Goal: Information Seeking & Learning: Learn about a topic

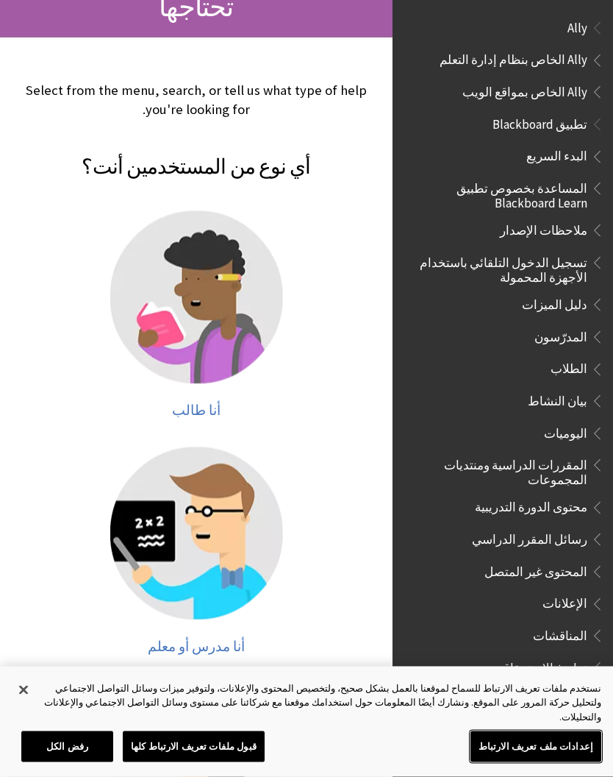
scroll to position [175, 0]
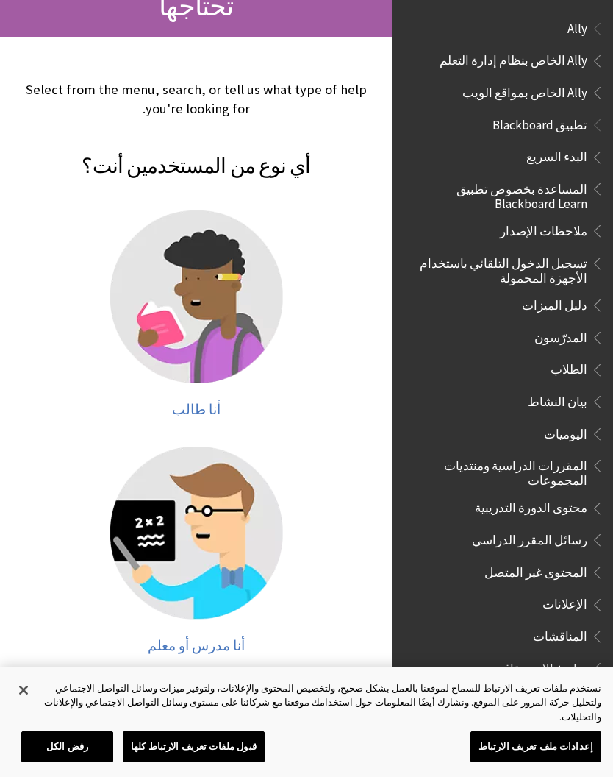
click at [225, 269] on img at bounding box center [196, 296] width 173 height 173
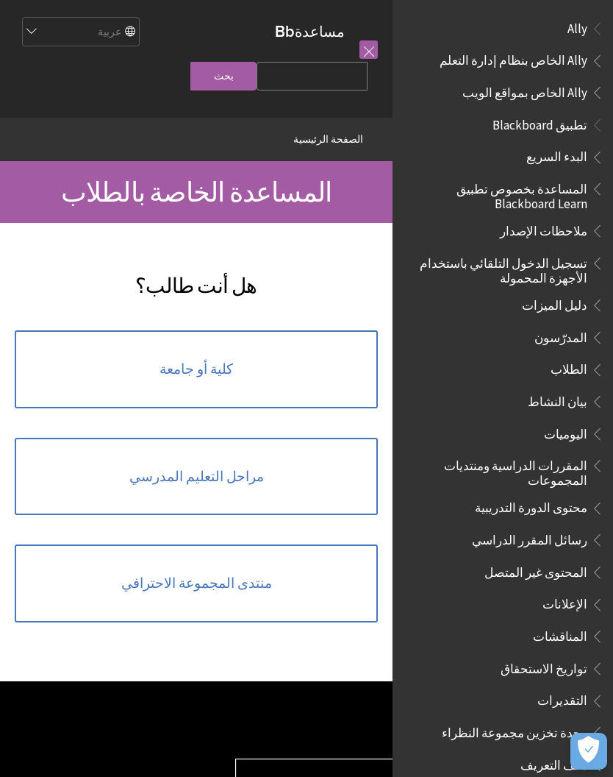
click at [315, 368] on link "كلية أو جامعة" at bounding box center [196, 369] width 363 height 78
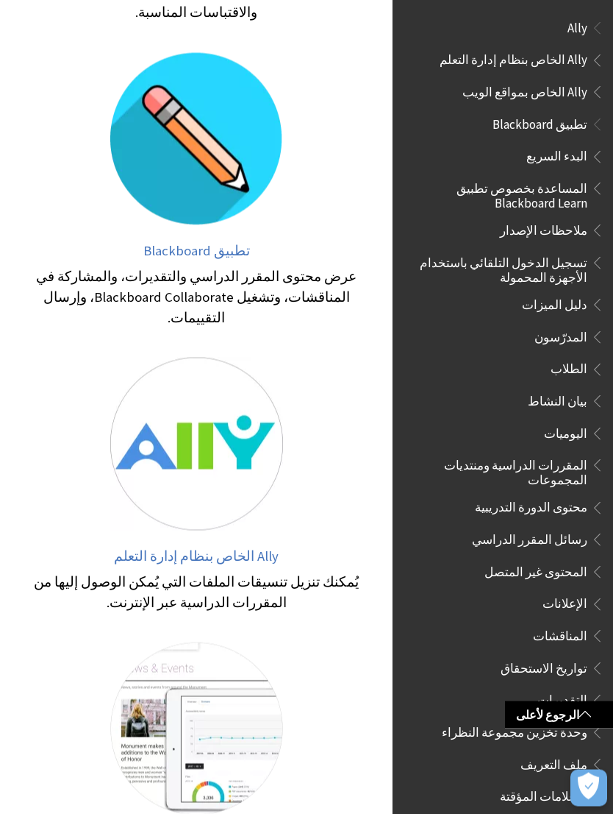
scroll to position [902, 0]
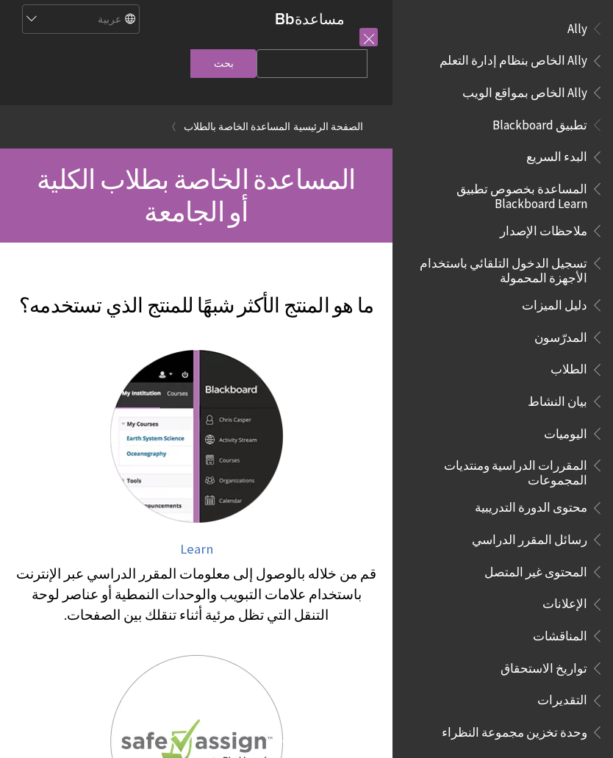
scroll to position [11, 0]
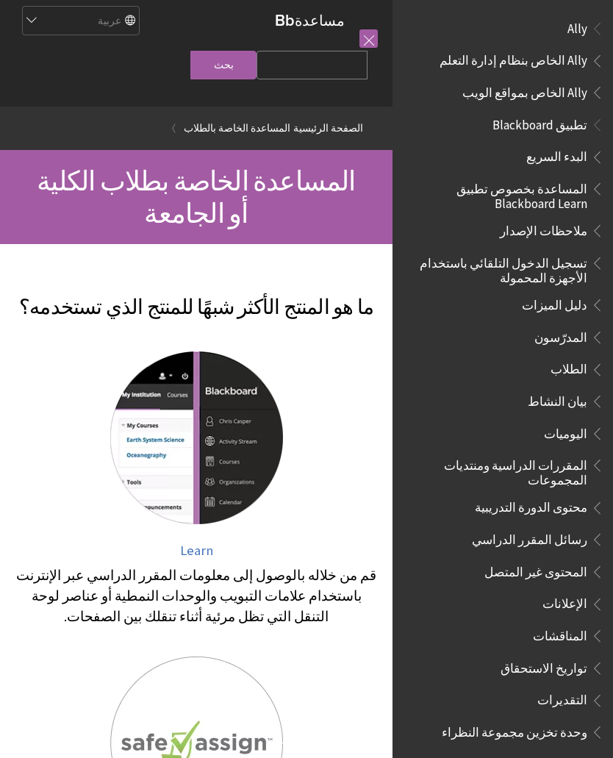
click at [565, 369] on span "الطلاب" at bounding box center [569, 368] width 37 height 20
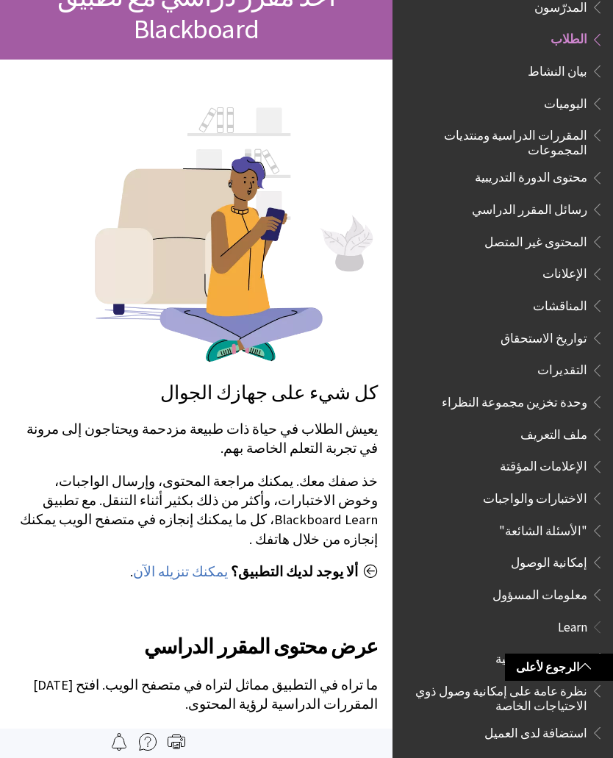
scroll to position [111, 0]
